Goal: Transaction & Acquisition: Download file/media

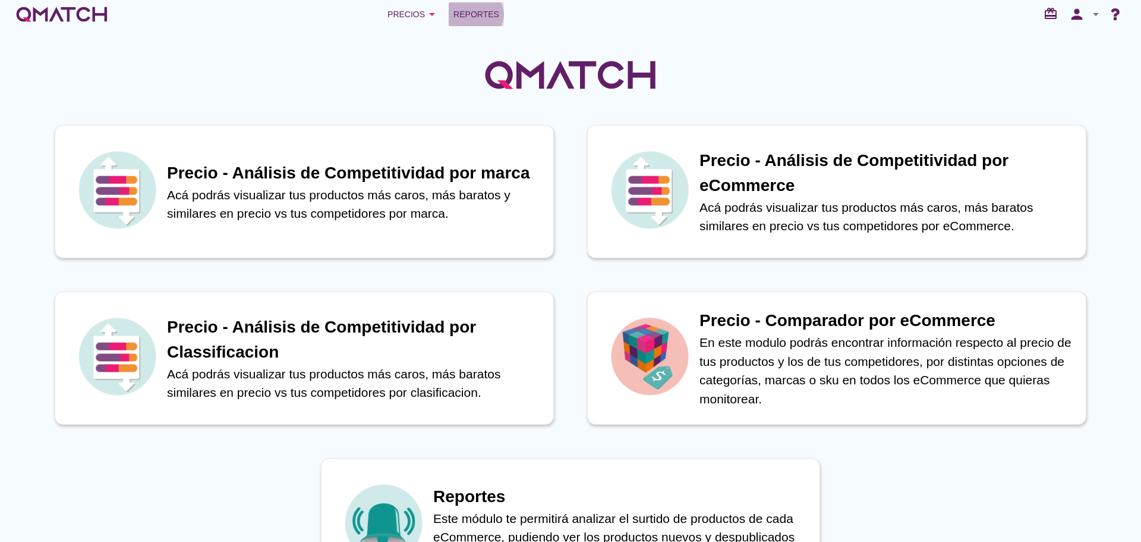
click at [476, 14] on span "Reportes" at bounding box center [477, 14] width 46 height 14
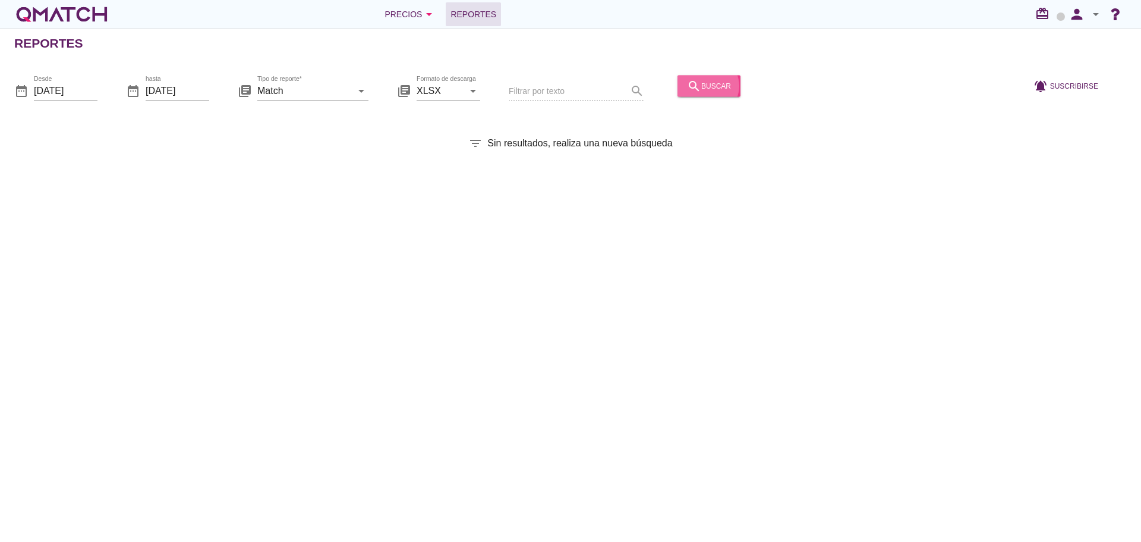
drag, startPoint x: 702, startPoint y: 86, endPoint x: 692, endPoint y: 87, distance: 10.2
click at [701, 86] on div "search buscar" at bounding box center [709, 85] width 44 height 14
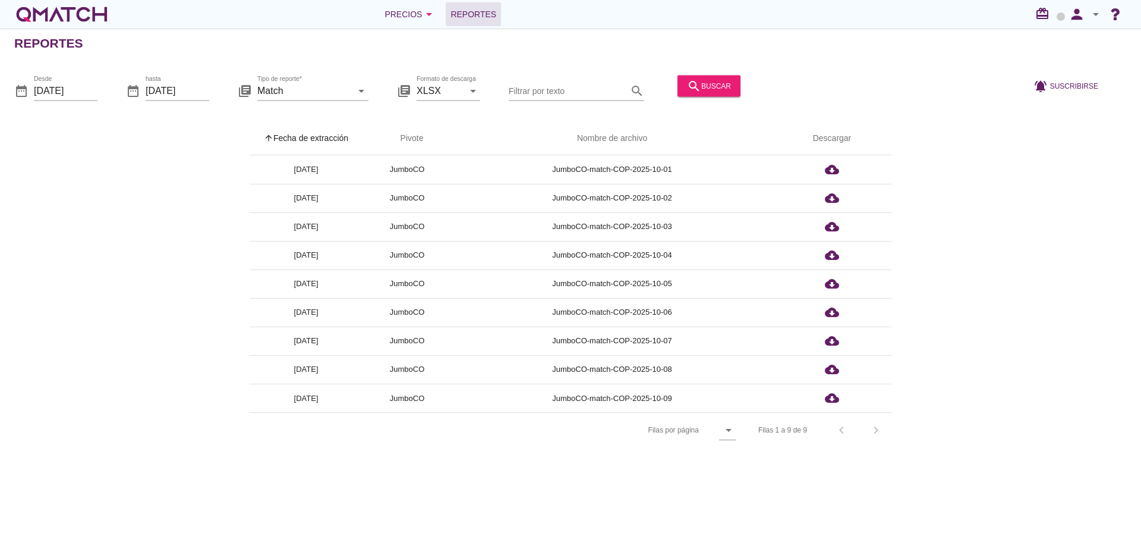
click at [184, 287] on div "arrow_upward Fecha de extracción arrow_upward Pivote Nombre de archivo Descarga…" at bounding box center [570, 285] width 1113 height 326
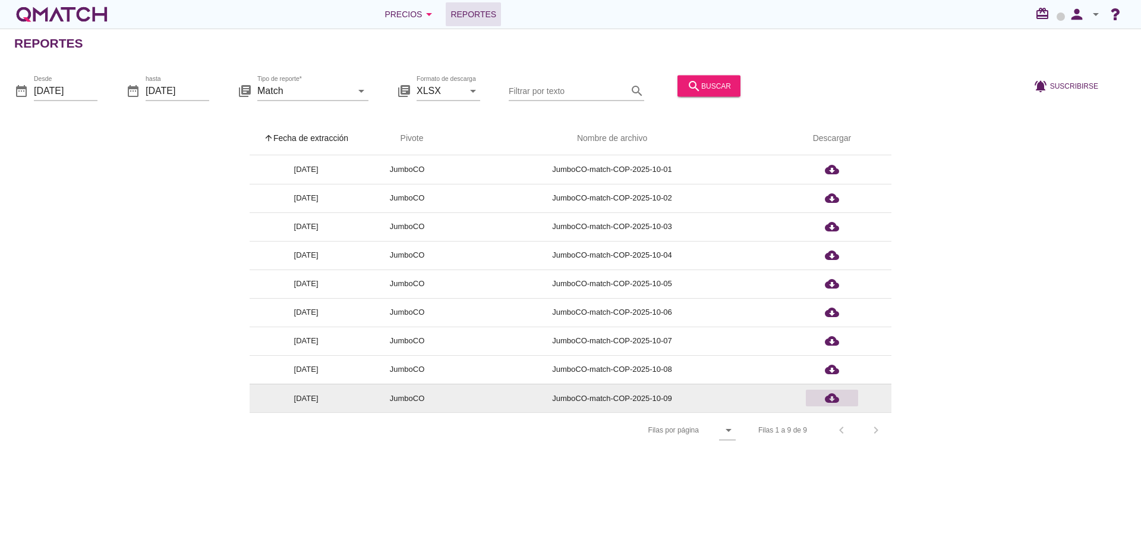
click at [837, 401] on icon "cloud_download" at bounding box center [832, 398] width 14 height 14
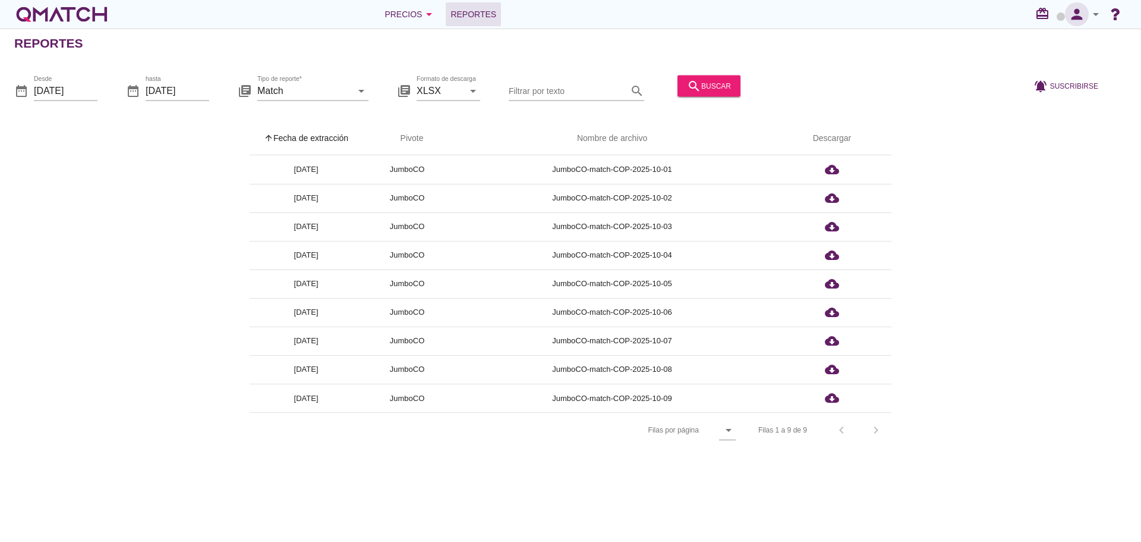
click at [1082, 14] on icon "person" at bounding box center [1077, 14] width 24 height 17
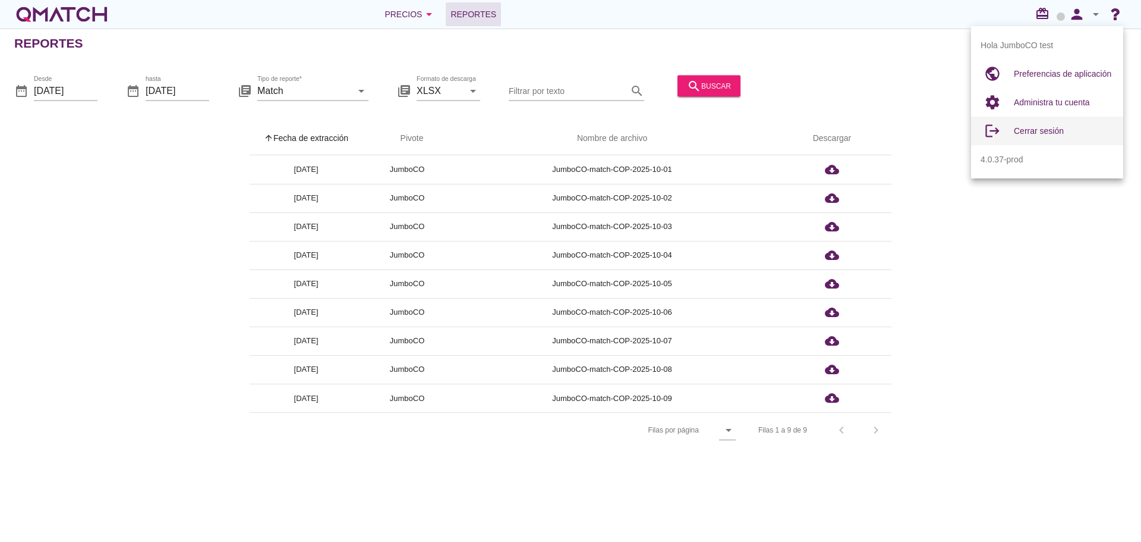
click at [1024, 122] on div "Cerrar sesión" at bounding box center [1064, 131] width 100 height 29
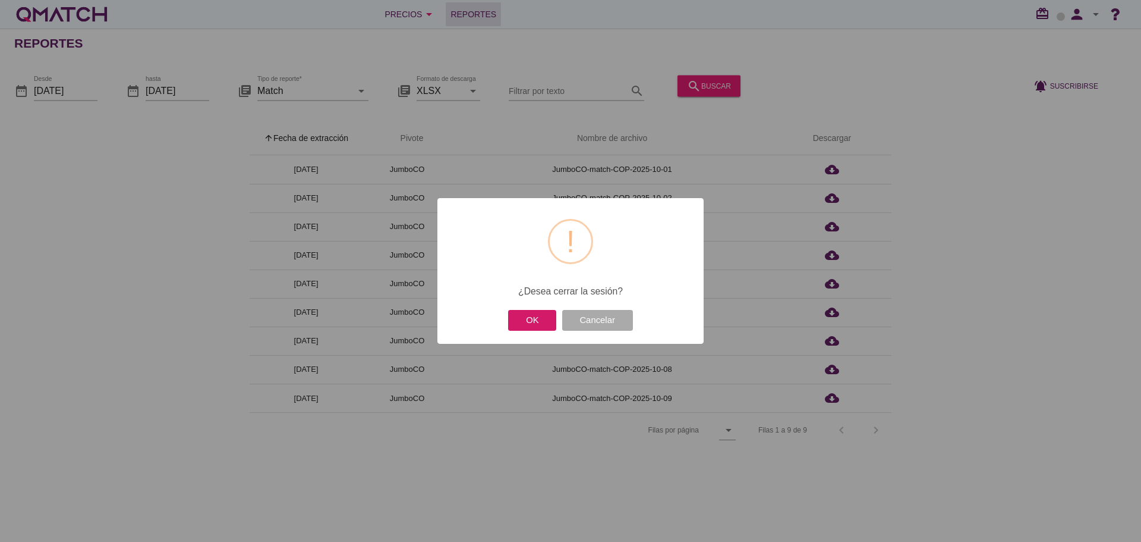
click at [524, 330] on button "OK" at bounding box center [532, 320] width 48 height 21
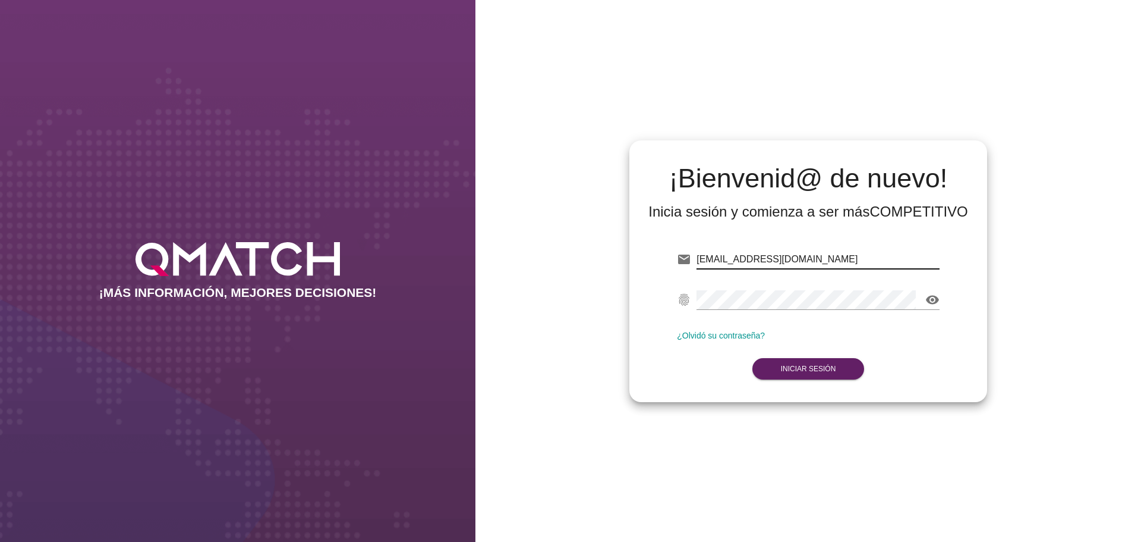
click at [860, 254] on input "[EMAIL_ADDRESS][DOMAIN_NAME]" at bounding box center [818, 259] width 243 height 19
type input "[EMAIL_ADDRESS][DOMAIN_NAME]"
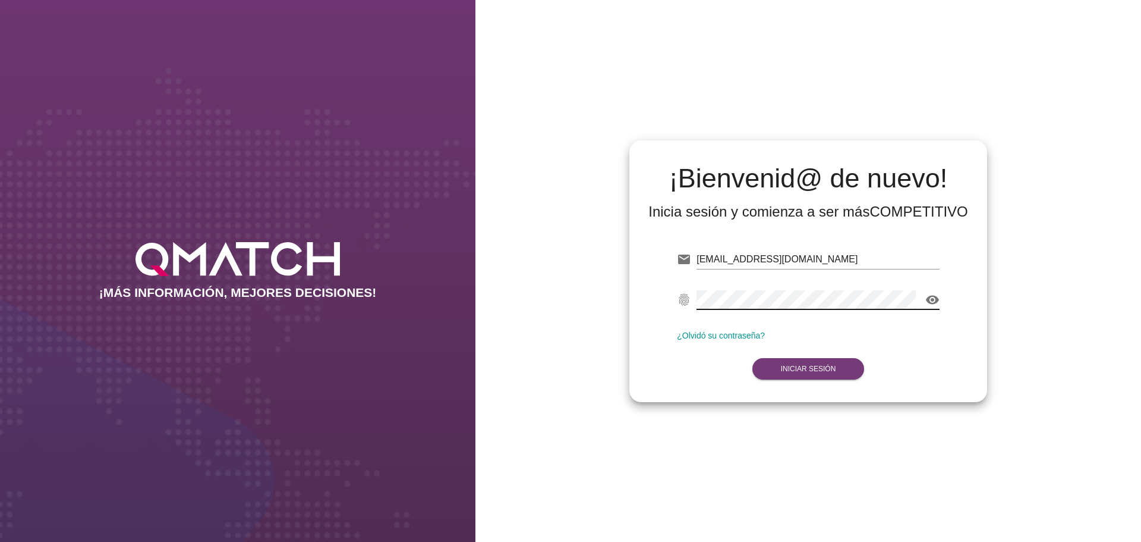
click at [789, 359] on button "Iniciar Sesión" at bounding box center [809, 368] width 112 height 21
